Goal: Task Accomplishment & Management: Understand process/instructions

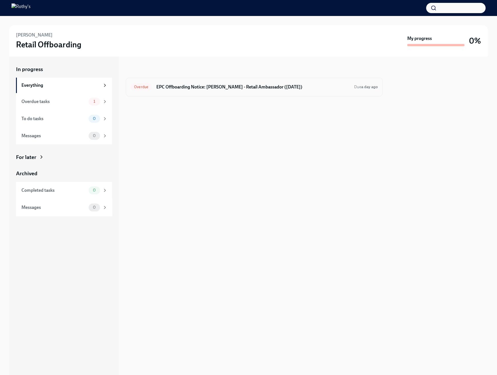
click at [247, 89] on h6 "EPC Offboarding Notice: Annika Carlson - Retail Ambassador (08/30/2025)" at bounding box center [252, 87] width 193 height 6
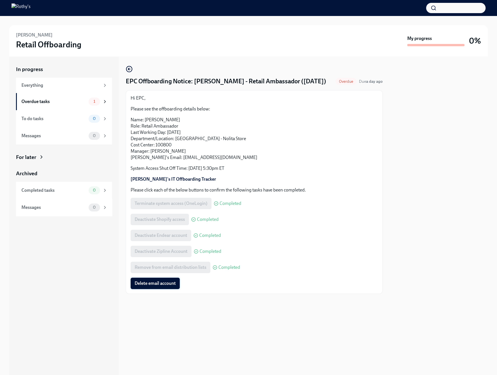
click at [159, 288] on button "Delete email account" at bounding box center [155, 283] width 49 height 11
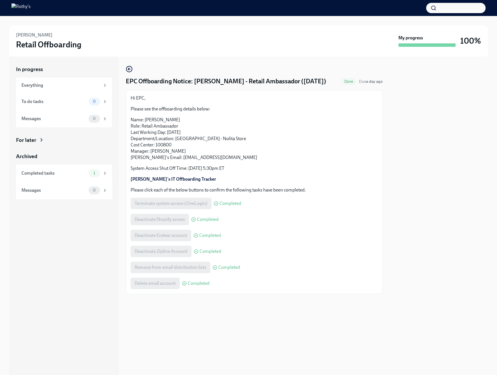
click at [382, 275] on div "Hi EPC, Please see the offboarding details below: Name: Annika Carlson Role: Re…" at bounding box center [254, 192] width 257 height 204
click at [274, 48] on div "Annika Carlson Retail Offboarding" at bounding box center [206, 41] width 380 height 18
click at [201, 65] on div "EPC Offboarding Notice: Annika Carlson - Retail Ambassador (08/30/2025) Done Du…" at bounding box center [254, 216] width 257 height 319
drag, startPoint x: 440, startPoint y: 107, endPoint x: 359, endPoint y: 86, distance: 83.7
click at [440, 107] on div at bounding box center [438, 216] width 98 height 319
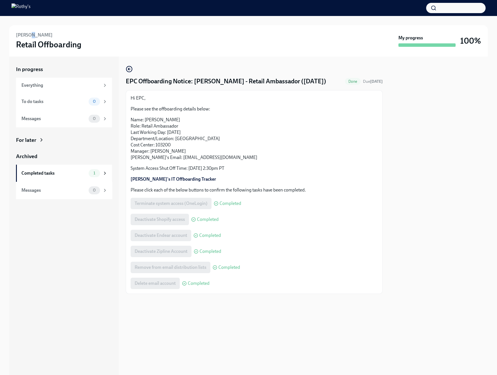
click at [30, 34] on h6 "[PERSON_NAME]" at bounding box center [34, 35] width 37 height 6
click at [137, 47] on div "[PERSON_NAME] Retail Offboarding" at bounding box center [206, 41] width 380 height 18
